Goal: Transaction & Acquisition: Purchase product/service

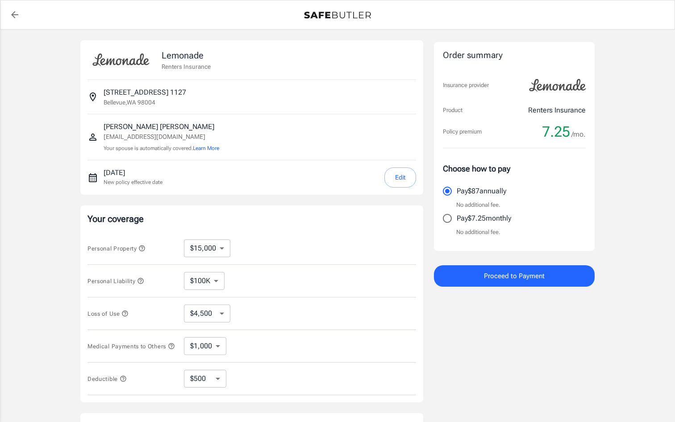
select select "15000"
select select "500"
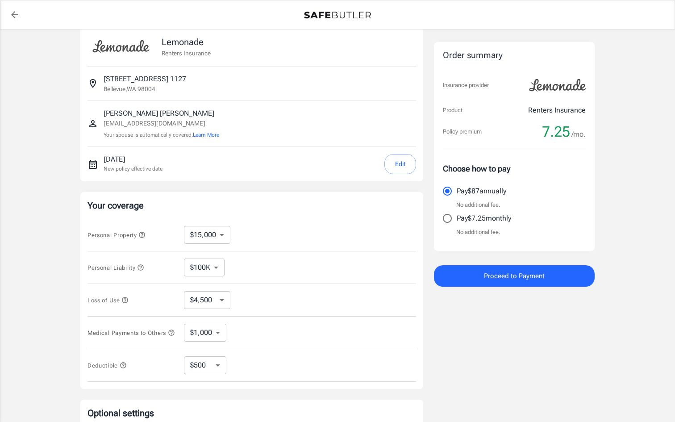
scroll to position [20, 0]
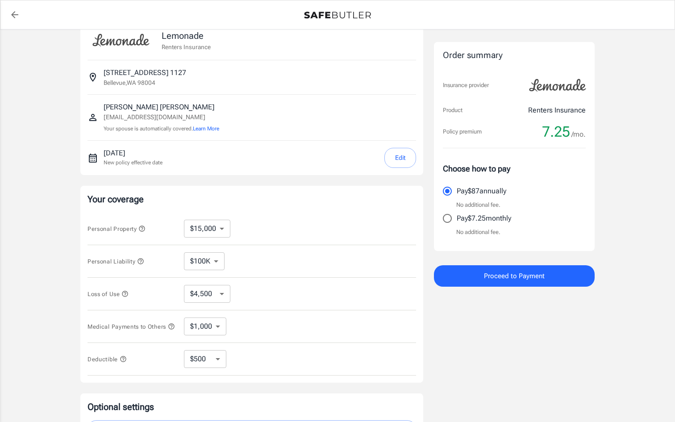
click at [227, 236] on select "$10,000 $15,000 $20,000 $25,000 $30,000 $40,000 $50,000 $100K $150K $200K $250K" at bounding box center [207, 229] width 46 height 18
click at [220, 264] on select "$100K $200K $300K $400K $500K $1M" at bounding box center [204, 261] width 41 height 18
select select "300000"
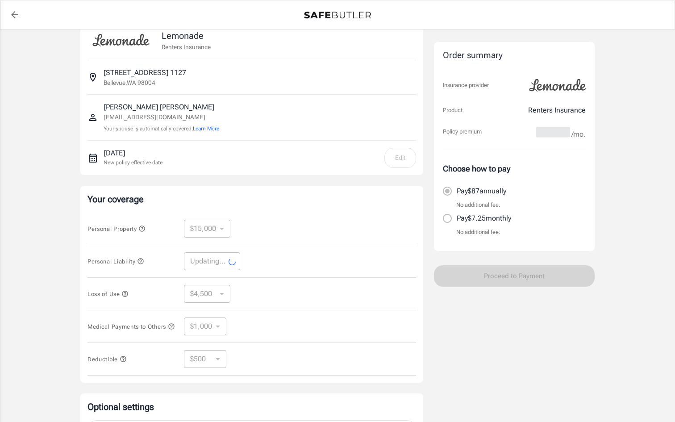
select select "300000"
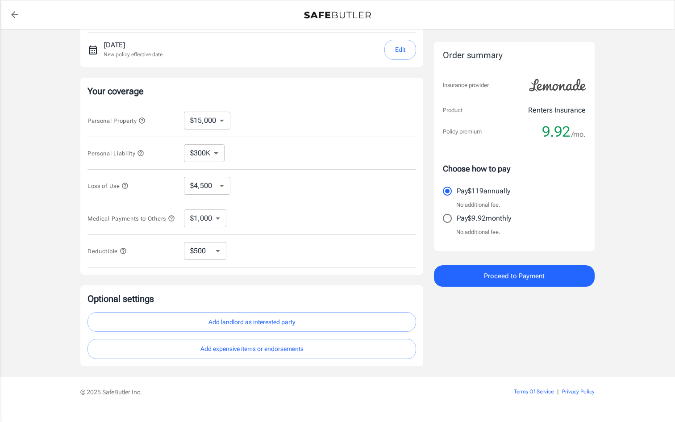
scroll to position [149, 0]
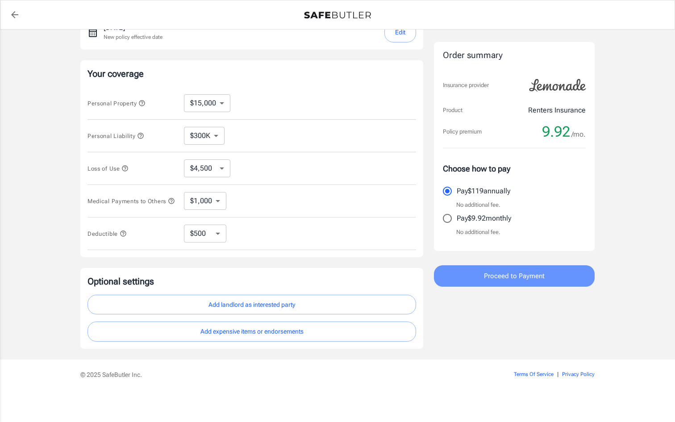
click at [446, 272] on button "Proceed to Payment" at bounding box center [514, 275] width 161 height 21
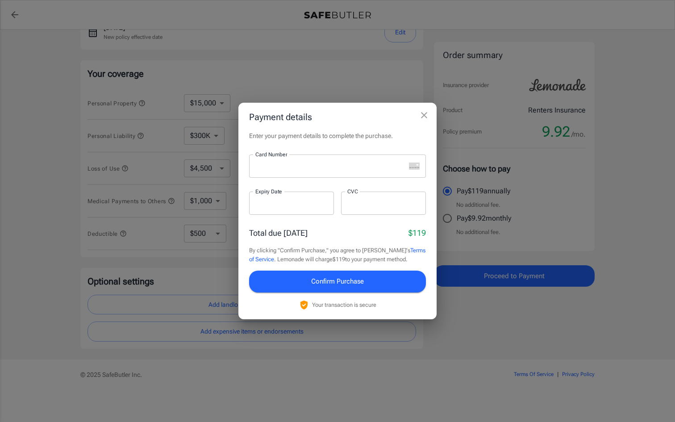
click at [397, 159] on div at bounding box center [327, 165] width 156 height 23
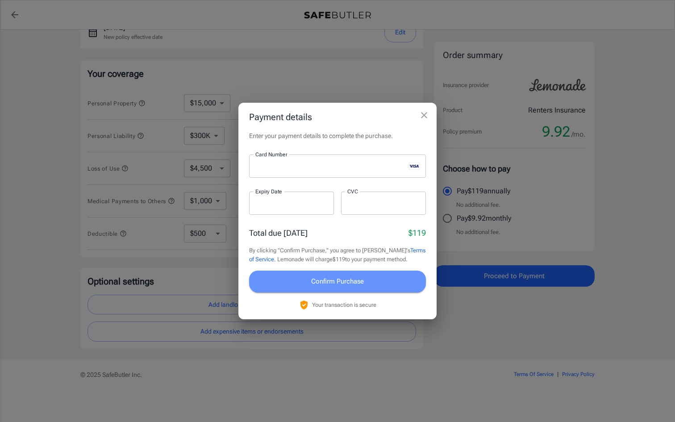
click at [381, 290] on button "Confirm Purchase" at bounding box center [337, 281] width 177 height 21
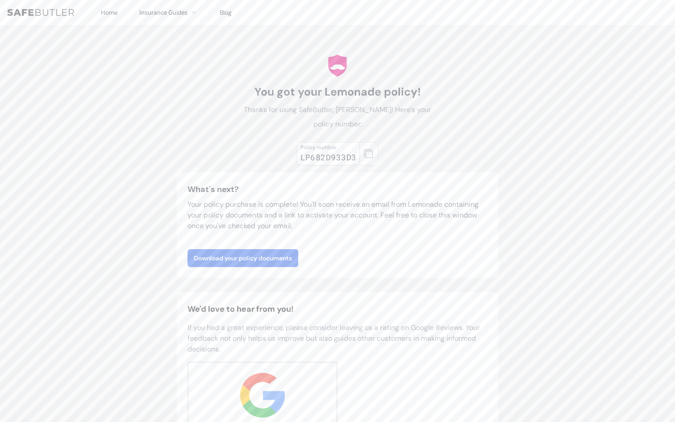
click at [371, 151] on icon "button" at bounding box center [368, 153] width 9 height 9
